Goal: Task Accomplishment & Management: Manage account settings

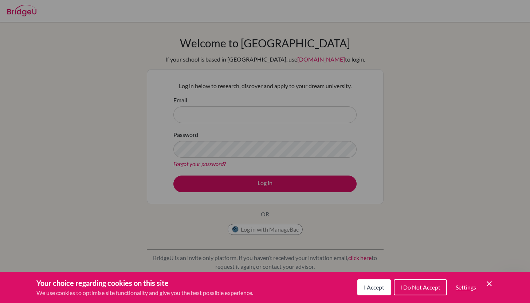
click at [358, 286] on button "I Accept" at bounding box center [373, 287] width 33 height 16
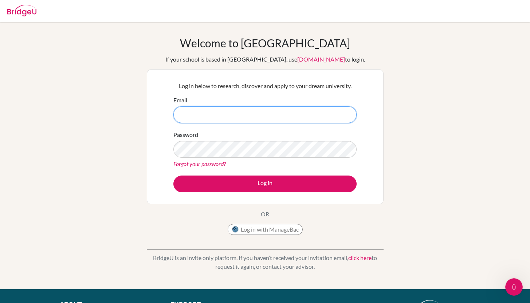
click at [245, 120] on input "Email" at bounding box center [264, 114] width 183 height 17
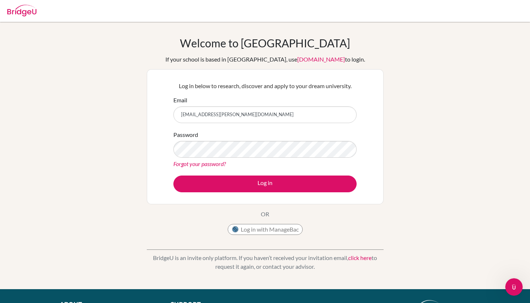
click at [242, 158] on div "Password Forgot your password?" at bounding box center [264, 149] width 183 height 38
click at [251, 118] on input "[EMAIL_ADDRESS][PERSON_NAME][DOMAIN_NAME]" at bounding box center [264, 114] width 183 height 17
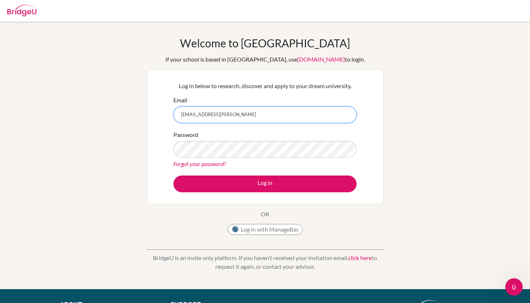
type input "[EMAIL_ADDRESS][PERSON_NAME][DOMAIN_NAME]"
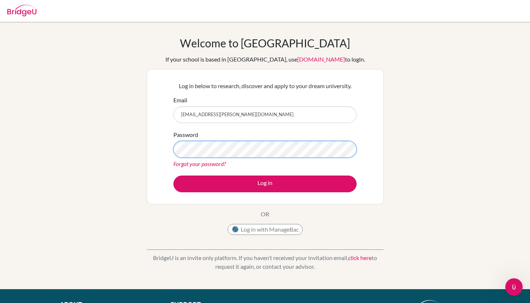
click at [173, 175] on button "Log in" at bounding box center [264, 183] width 183 height 17
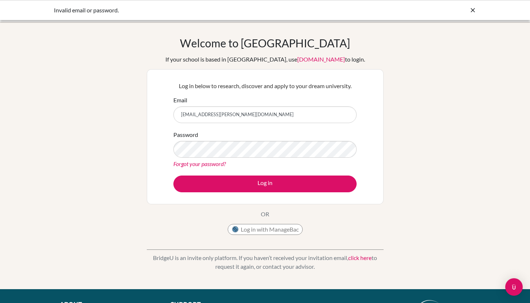
click at [213, 159] on div "Password Forgot your password?" at bounding box center [264, 149] width 183 height 38
click at [198, 167] on div "Forgot your password?" at bounding box center [264, 163] width 183 height 9
click at [198, 165] on link "Forgot your password?" at bounding box center [199, 163] width 52 height 7
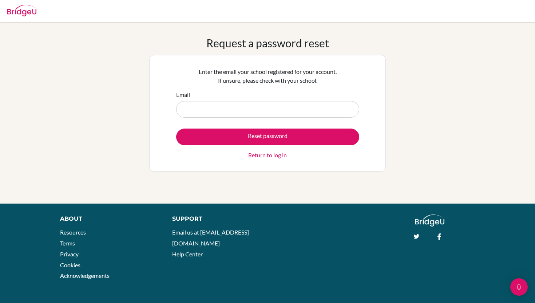
type input "d"
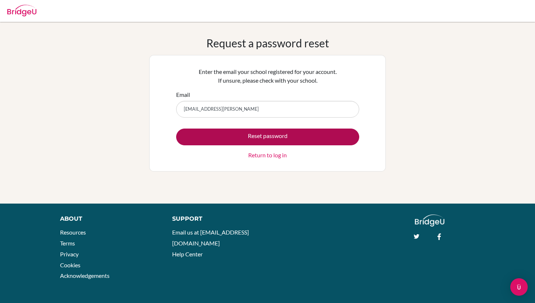
type input "[EMAIL_ADDRESS][PERSON_NAME][DOMAIN_NAME]"
click at [234, 136] on button "Reset password" at bounding box center [267, 136] width 183 height 17
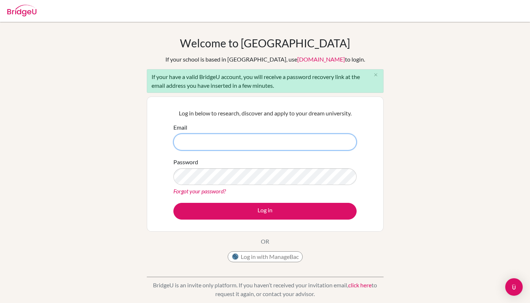
type input "d"
type input "[EMAIL_ADDRESS][PERSON_NAME][DOMAIN_NAME]"
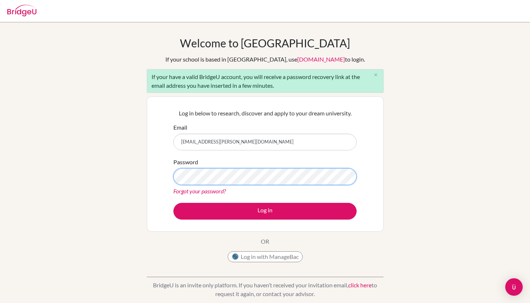
click at [173, 203] on button "Log in" at bounding box center [264, 211] width 183 height 17
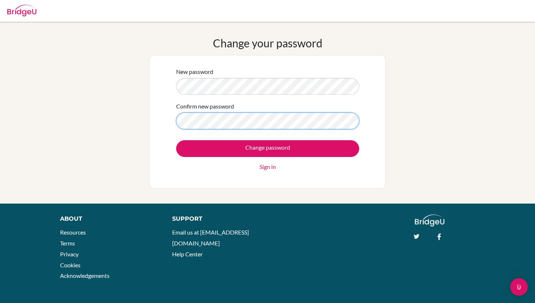
click at [176, 140] on input "Change password" at bounding box center [267, 148] width 183 height 17
